Goal: Information Seeking & Learning: Learn about a topic

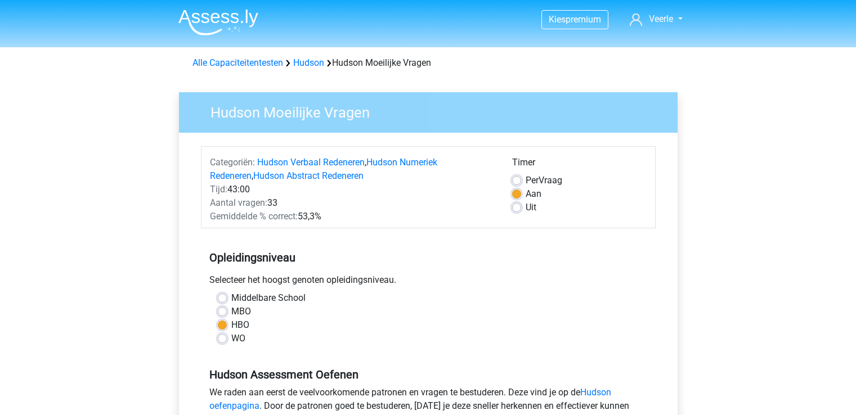
scroll to position [225, 0]
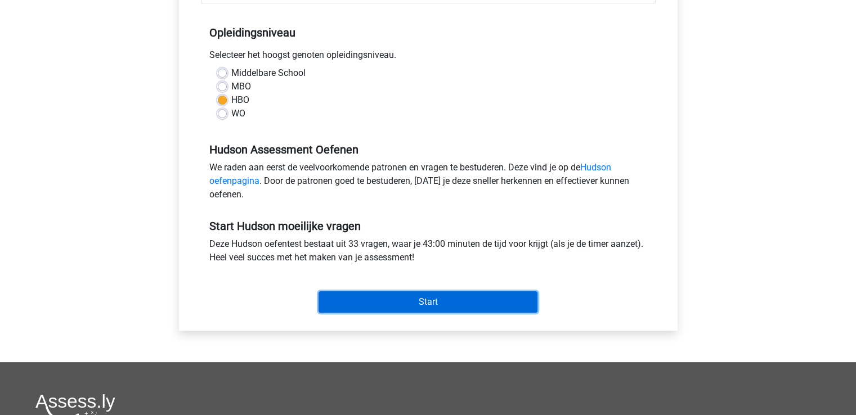
click at [430, 302] on input "Start" at bounding box center [428, 301] width 219 height 21
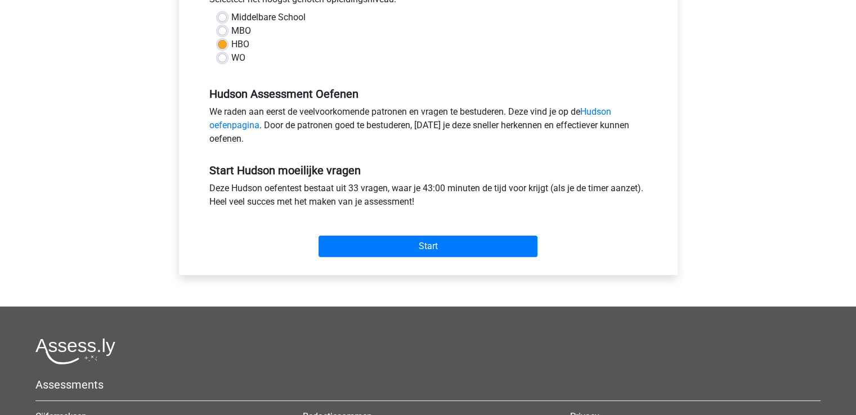
scroll to position [281, 0]
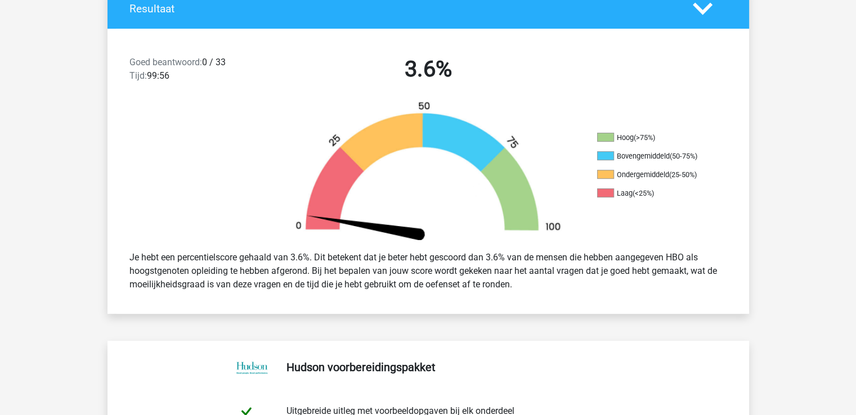
scroll to position [113, 0]
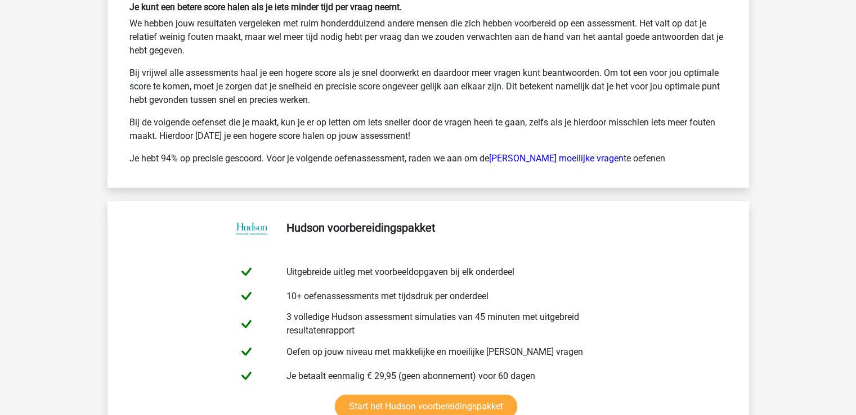
scroll to position [2983, 0]
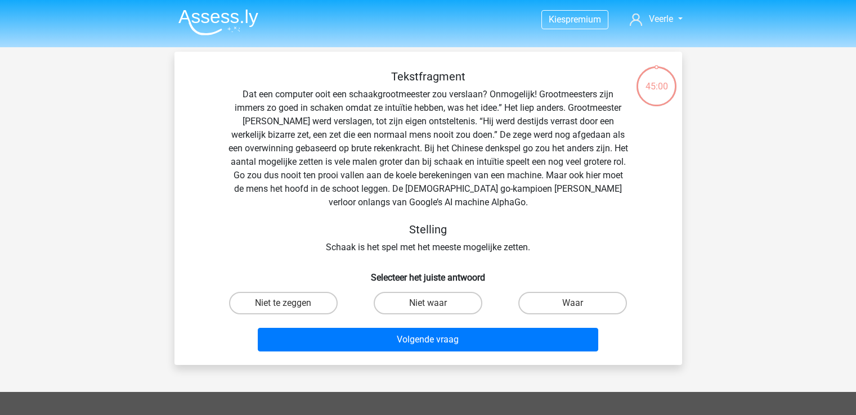
scroll to position [225, 0]
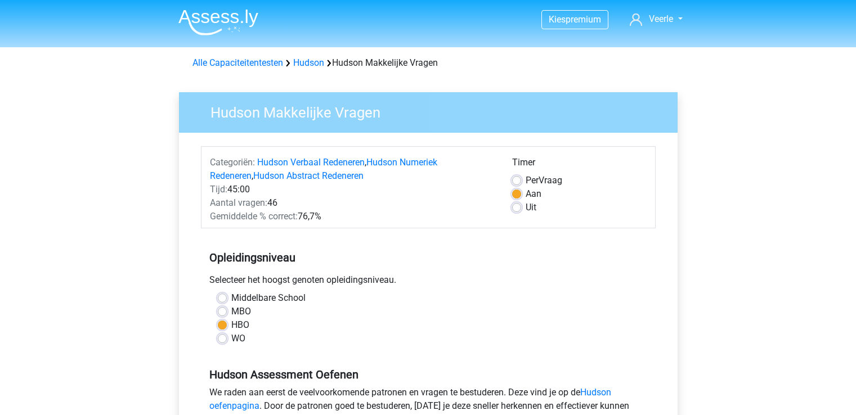
scroll to position [281, 0]
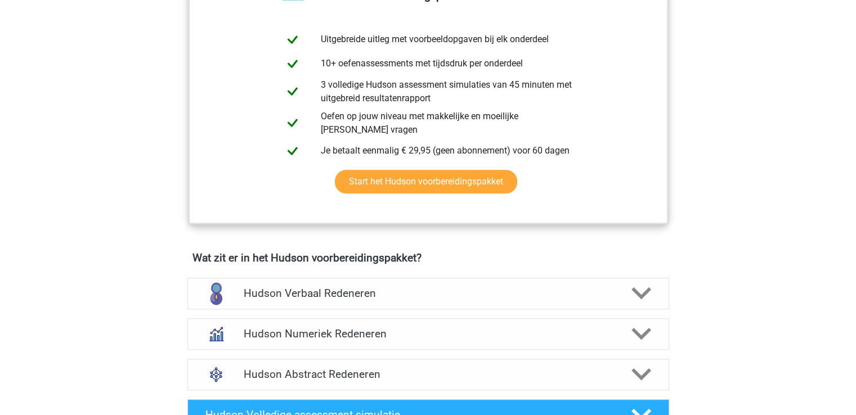
scroll to position [394, 0]
